Goal: Task Accomplishment & Management: Use online tool/utility

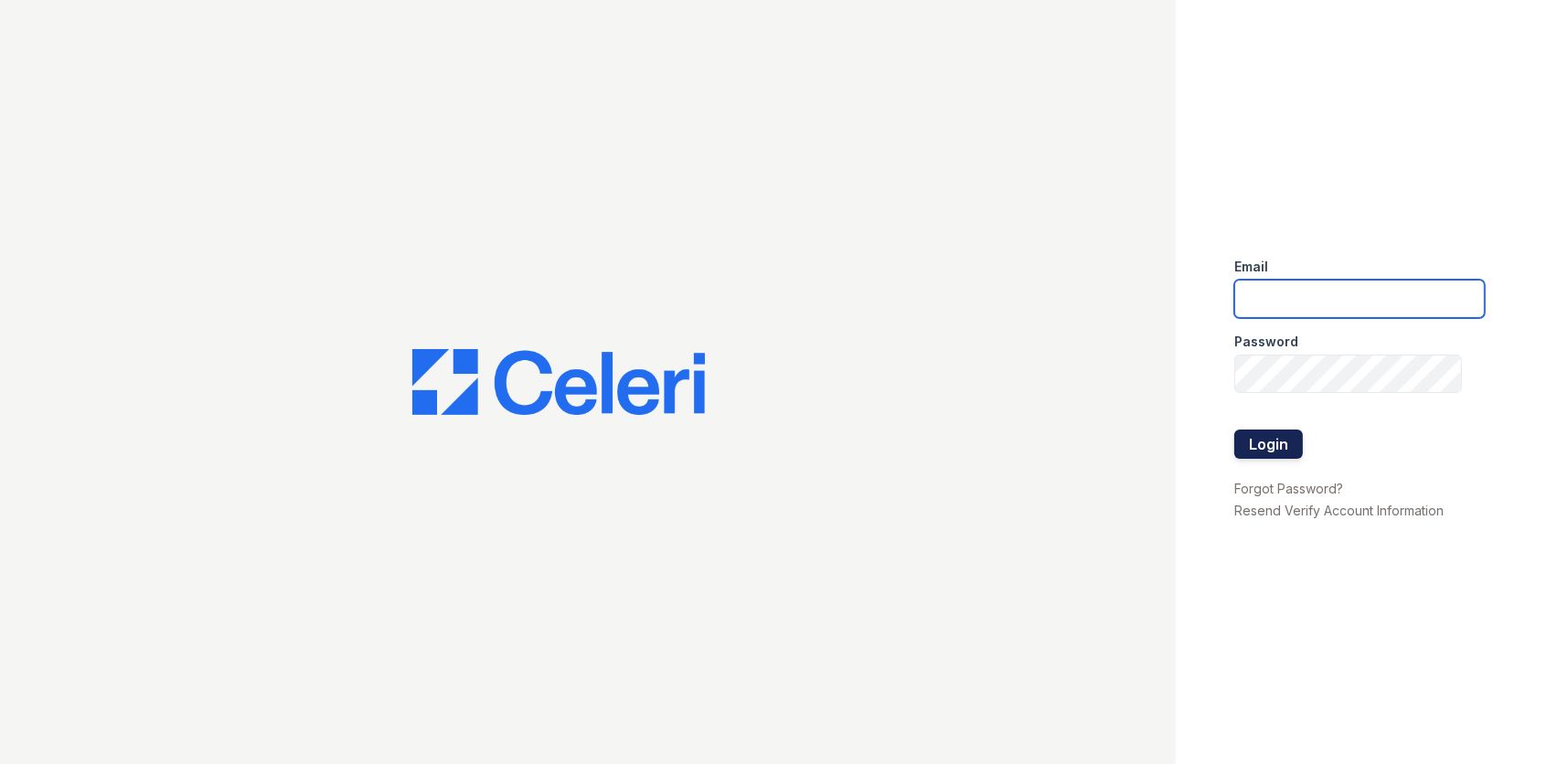
type input "[DOMAIN_NAME][EMAIL_ADDRESS][DOMAIN_NAME]"
click at [1281, 449] on button "Login" at bounding box center [1268, 445] width 68 height 30
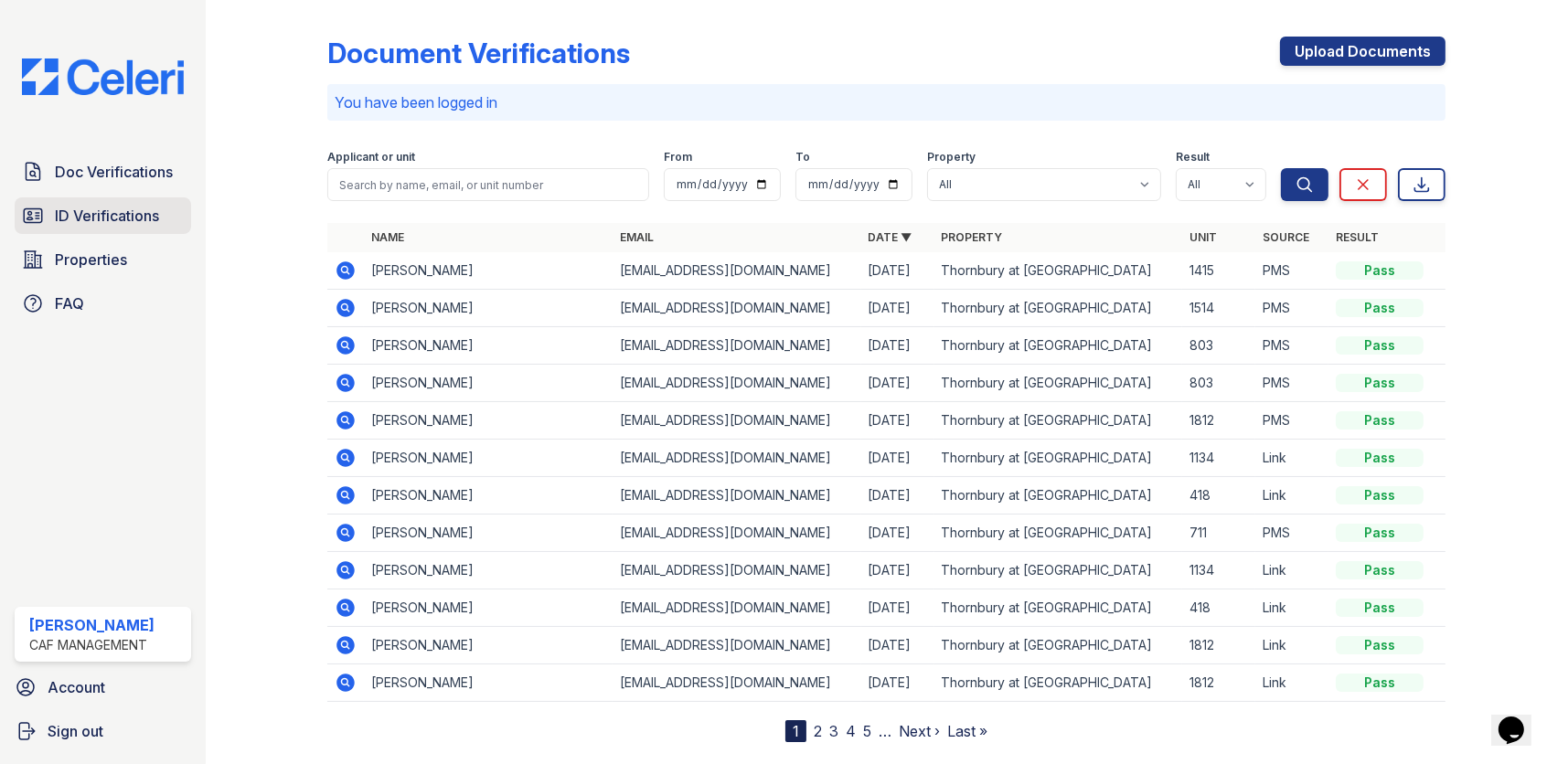
click at [152, 216] on span "ID Verifications" at bounding box center [106, 216] width 105 height 22
